Goal: Task Accomplishment & Management: Manage account settings

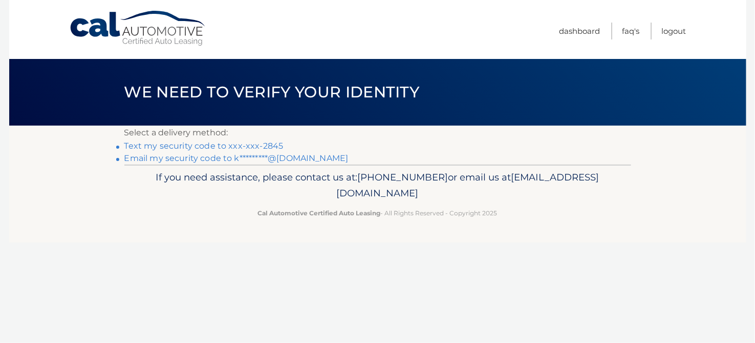
click at [225, 147] on link "Text my security code to xxx-xxx-2845" at bounding box center [203, 146] width 159 height 10
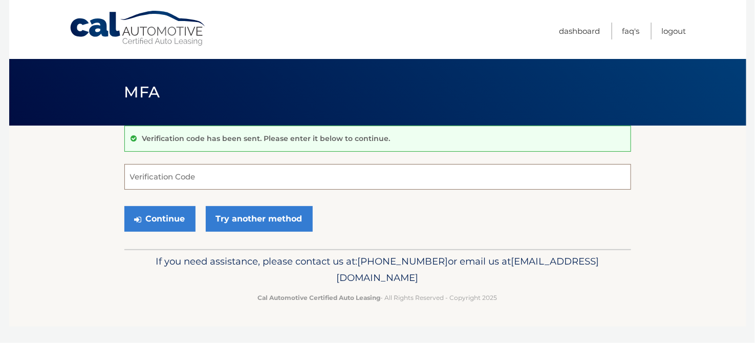
click at [223, 179] on input "Verification Code" at bounding box center [377, 177] width 507 height 26
type input "461539"
click at [176, 216] on button "Continue" at bounding box center [159, 219] width 71 height 26
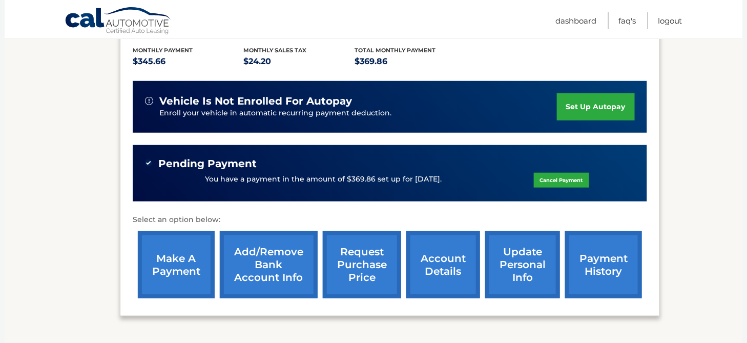
scroll to position [234, 0]
